Goal: Information Seeking & Learning: Learn about a topic

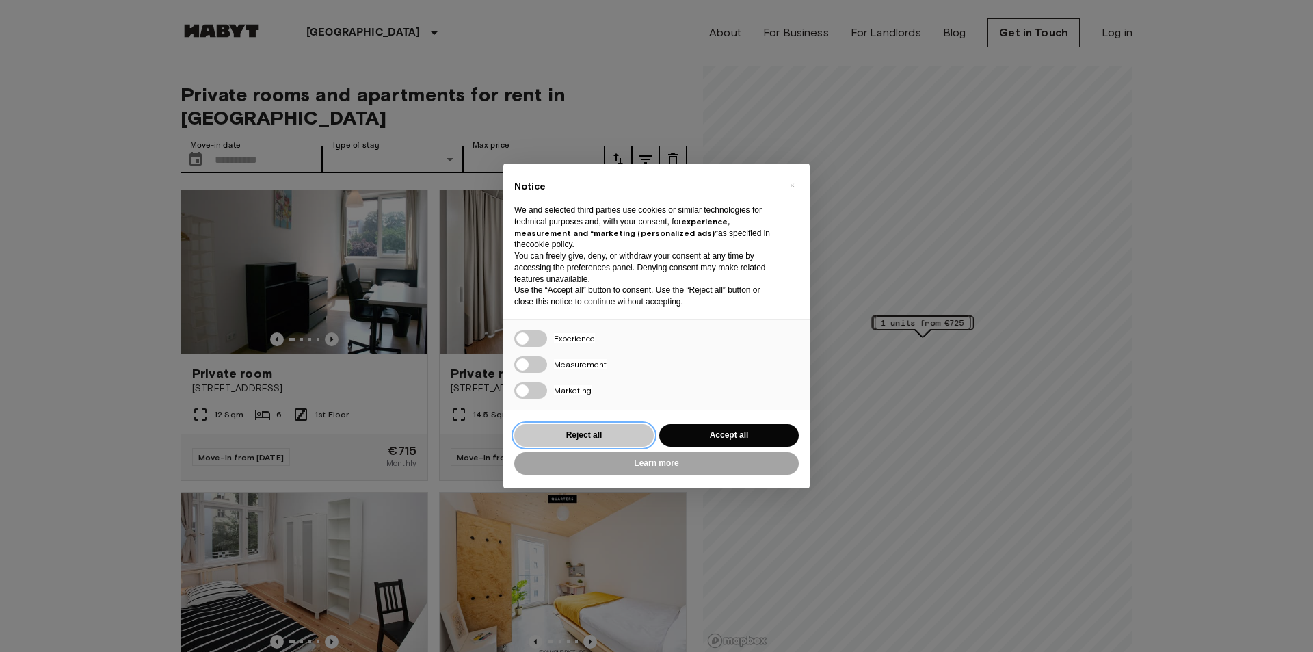
click at [605, 430] on button "Reject all" at bounding box center [584, 435] width 140 height 23
